Goal: Navigation & Orientation: Go to known website

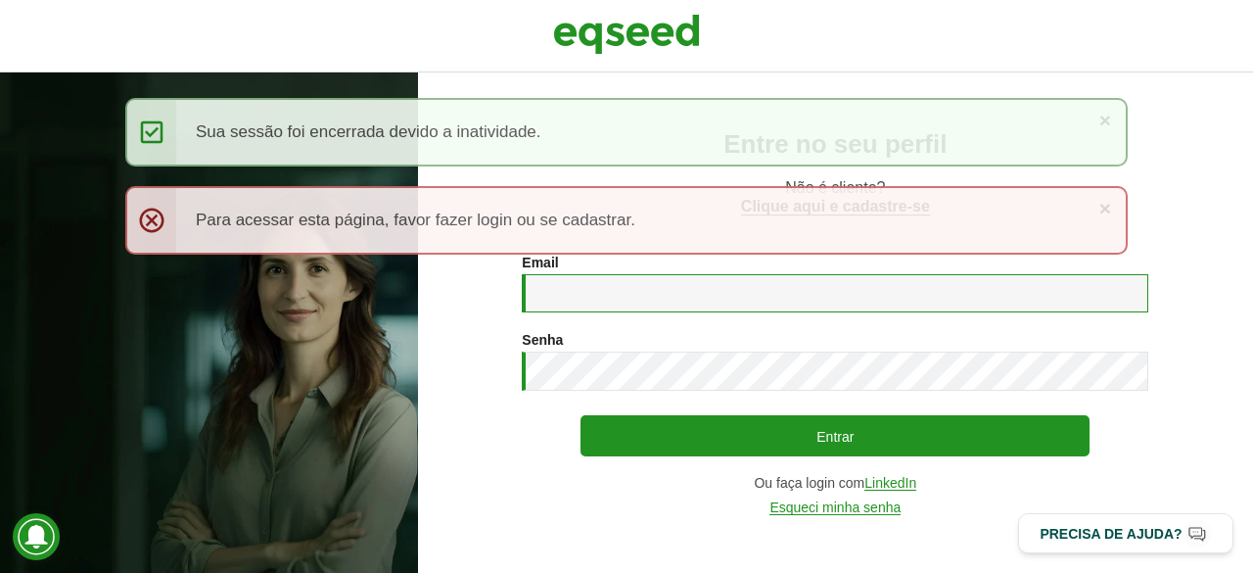
drag, startPoint x: 605, startPoint y: 293, endPoint x: 623, endPoint y: 298, distance: 18.3
click at [604, 293] on input "Email *" at bounding box center [835, 293] width 627 height 38
type input "**********"
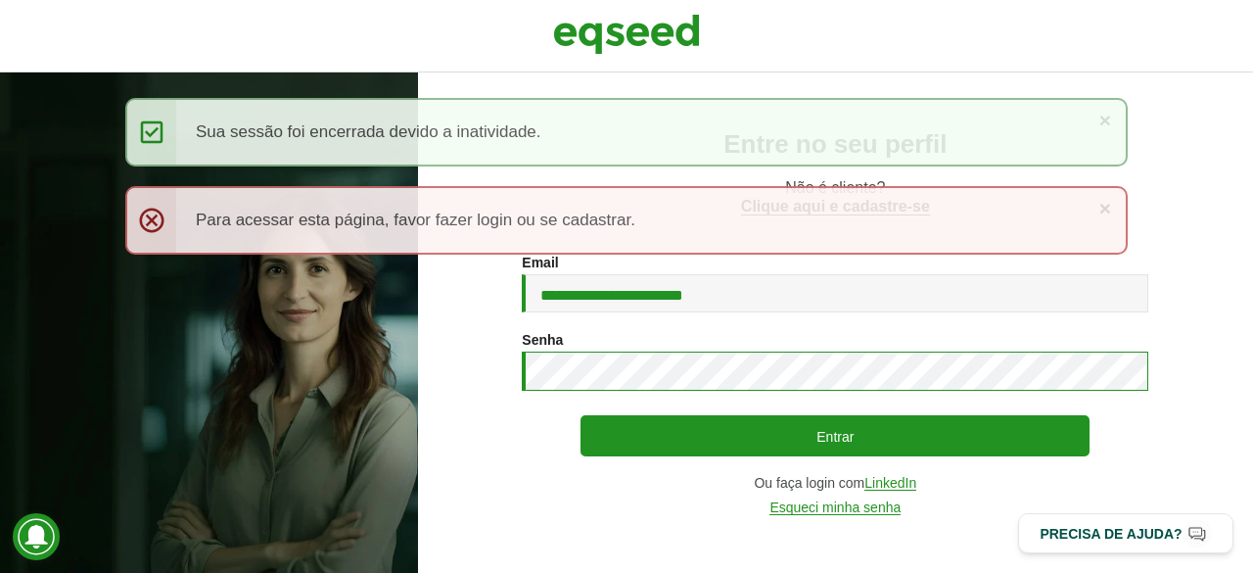
click at [581, 415] on button "Entrar" at bounding box center [835, 435] width 509 height 41
